Goal: Check status: Check status

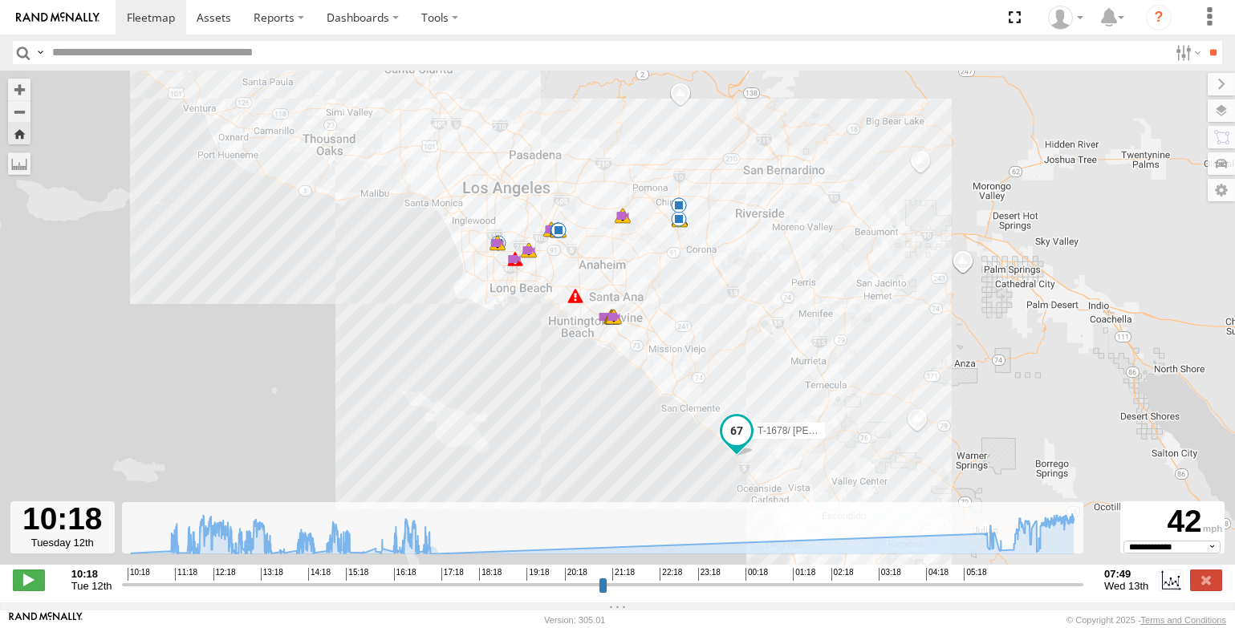
select select "**********"
click at [61, 9] on link at bounding box center [58, 17] width 116 height 34
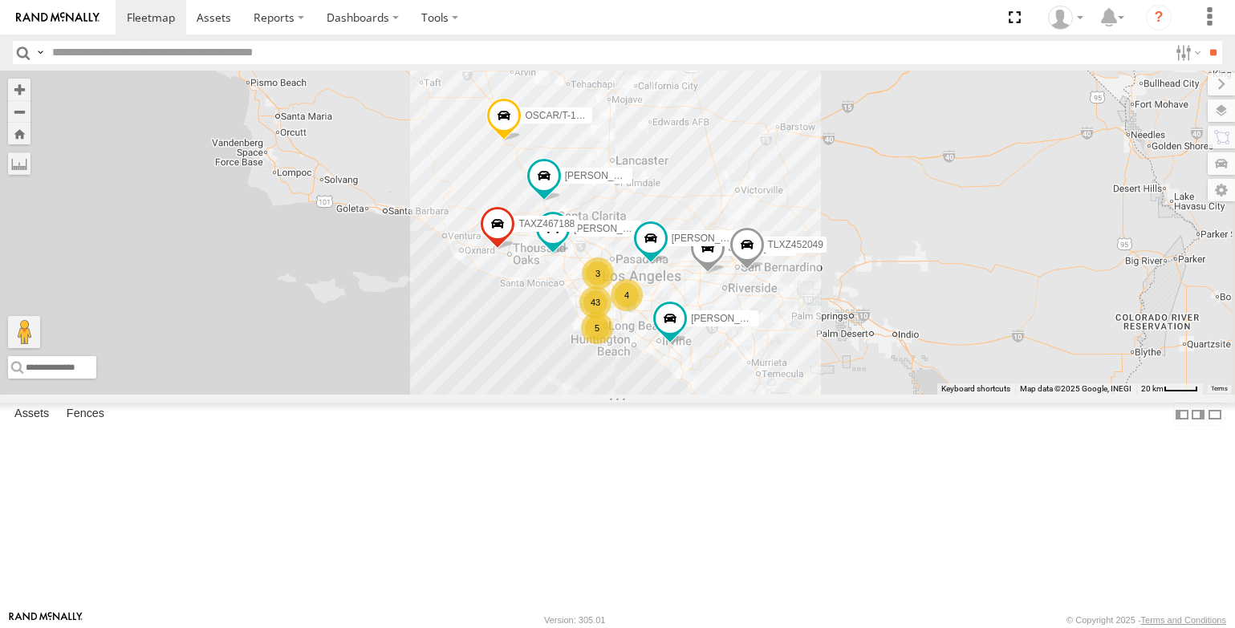
click at [0, 0] on div "FCL" at bounding box center [0, 0] width 0 height 0
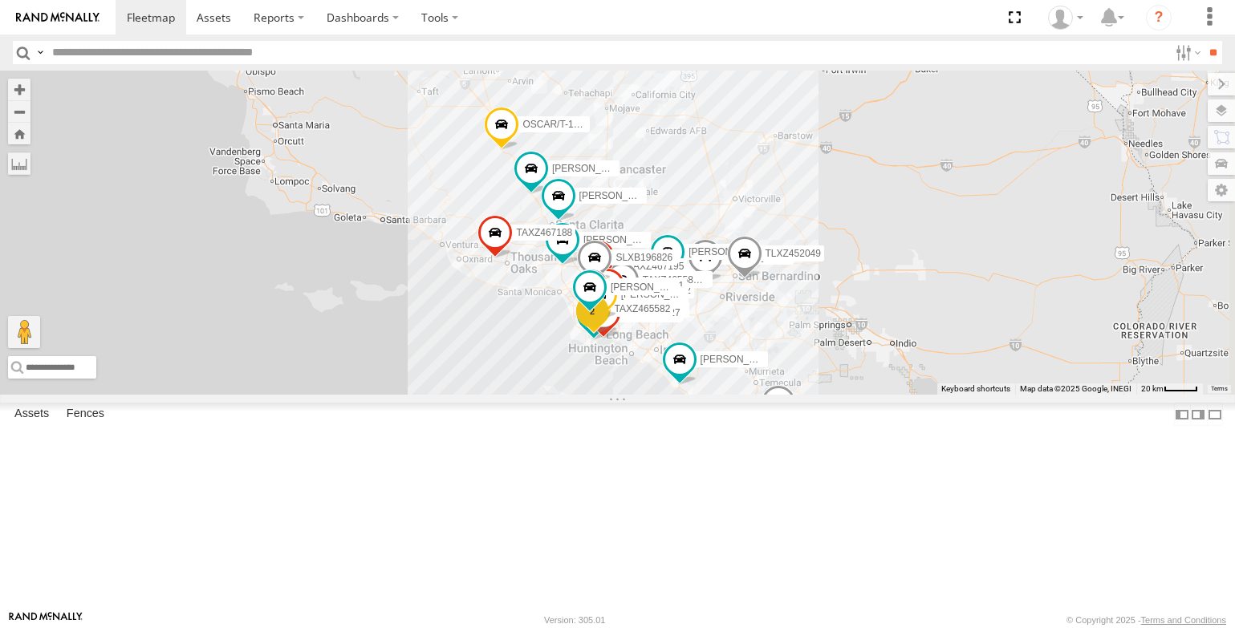
click at [0, 0] on div "T-1678/ [PERSON_NAME]" at bounding box center [0, 0] width 0 height 0
